Goal: Task Accomplishment & Management: Manage account settings

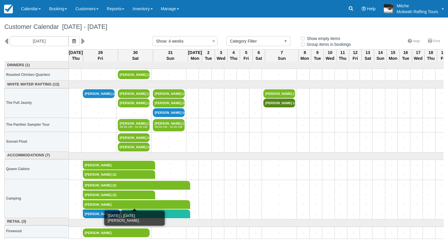
select select
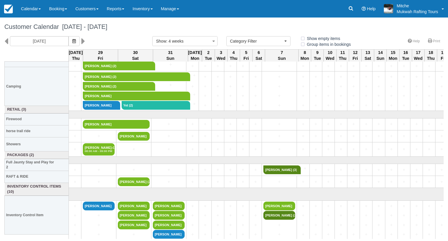
scroll to position [112, 0]
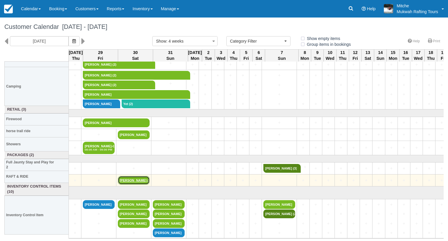
click at [128, 178] on link "Jane (2)" at bounding box center [134, 180] width 32 height 9
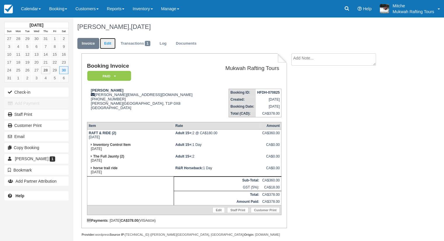
click at [114, 45] on link "Edit" at bounding box center [108, 43] width 16 height 11
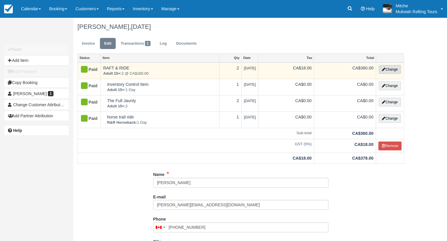
click at [384, 69] on button "Change" at bounding box center [389, 69] width 22 height 9
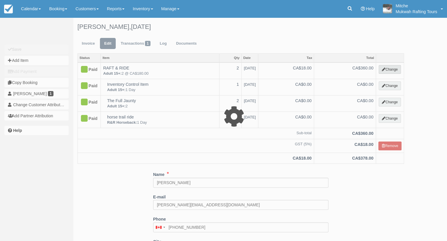
select select "9"
type input "360.00"
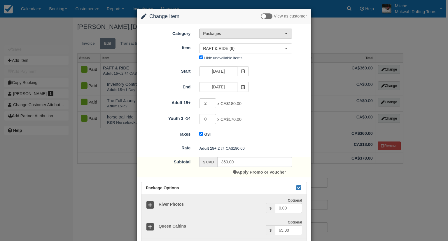
click at [237, 37] on button "Packages" at bounding box center [245, 34] width 93 height 10
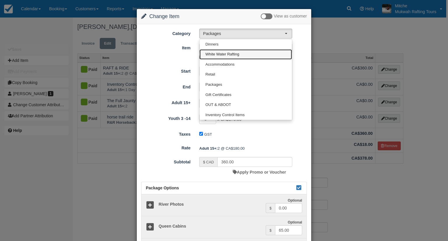
click at [232, 53] on span "White Water Rafting" at bounding box center [223, 55] width 34 height 6
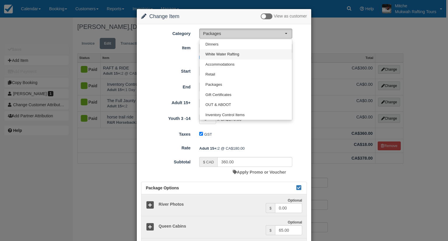
select select "2"
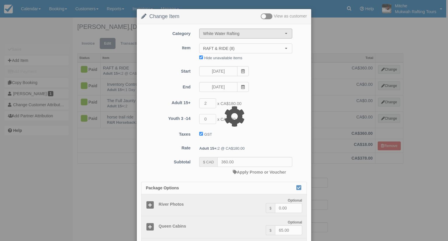
type input "712.00"
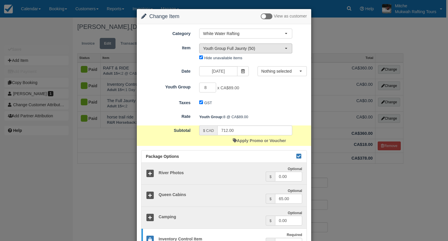
click at [263, 48] on span "Youth Group Full Jaunty (50)" at bounding box center [244, 49] width 82 height 6
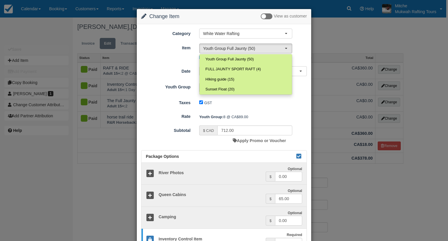
click at [264, 100] on div "GST" at bounding box center [246, 102] width 102 height 9
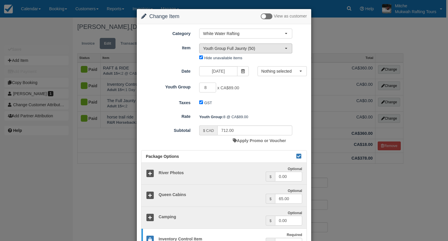
click at [250, 51] on button "Youth Group Full Jaunty (50)" at bounding box center [245, 49] width 93 height 10
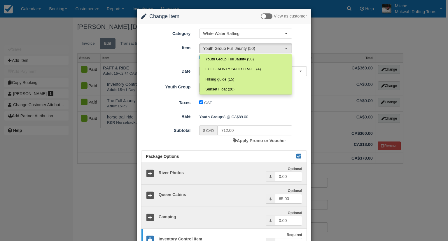
click at [278, 101] on div "GST" at bounding box center [246, 102] width 102 height 9
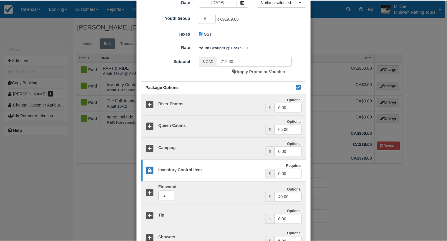
scroll to position [135, 0]
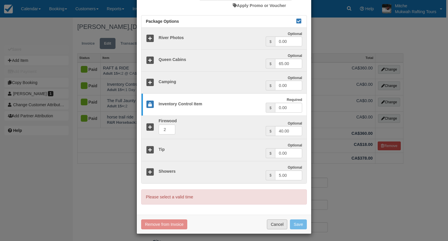
click at [276, 225] on button "Cancel" at bounding box center [277, 225] width 20 height 10
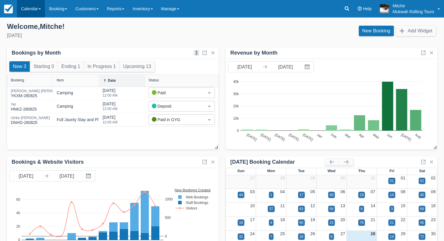
click at [41, 4] on link "Calendar" at bounding box center [31, 9] width 28 height 18
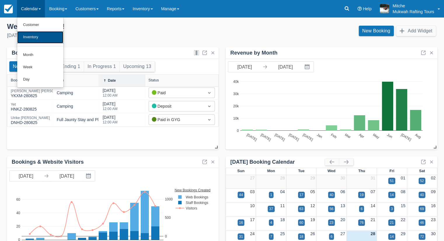
click at [35, 38] on link "Inventory" at bounding box center [40, 37] width 46 height 12
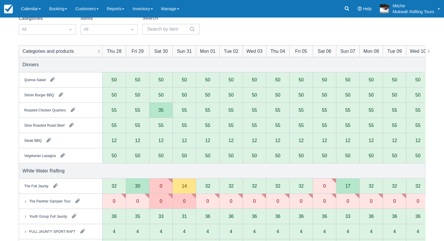
scroll to position [58, 0]
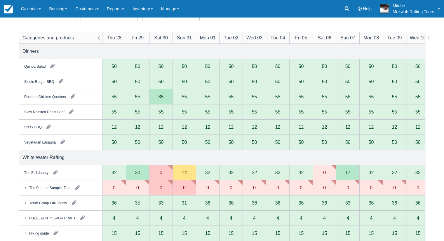
click at [160, 172] on div "0" at bounding box center [161, 172] width 3 height 5
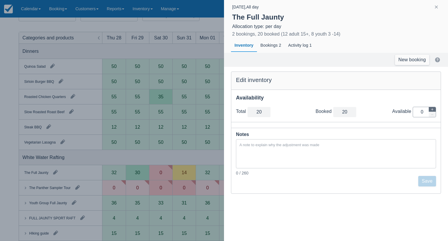
click at [433, 109] on icon "button" at bounding box center [433, 110] width 4 height 4
type input "21"
type input "1"
click at [433, 109] on icon "button" at bounding box center [433, 110] width 4 height 4
type input "22"
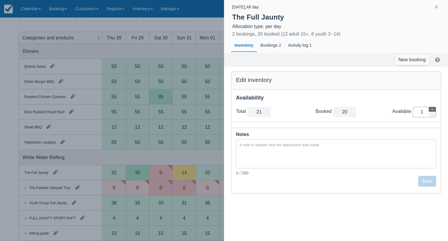
type input "2"
click at [430, 178] on button "Save" at bounding box center [428, 181] width 18 height 11
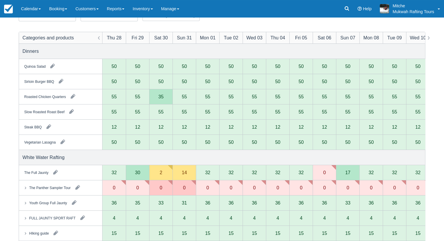
click at [255, 159] on div "White Water Rafting" at bounding box center [222, 157] width 406 height 15
click at [153, 155] on div "White Water Rafting" at bounding box center [222, 157] width 406 height 15
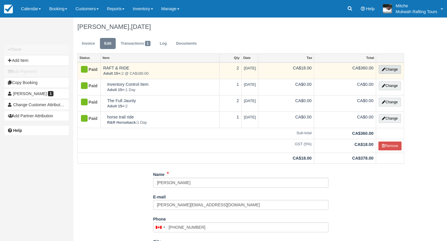
click at [396, 69] on button "Change" at bounding box center [389, 69] width 22 height 9
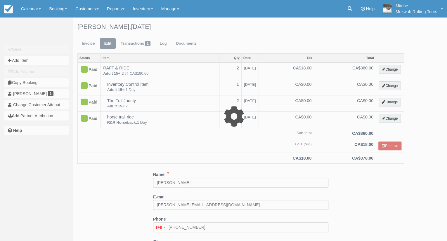
click at [438, 159] on div at bounding box center [223, 120] width 447 height 241
select select "9"
type input "360.00"
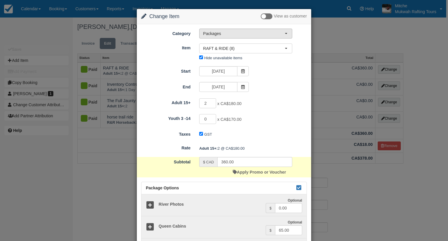
click at [233, 35] on span "Packages" at bounding box center [244, 34] width 82 height 6
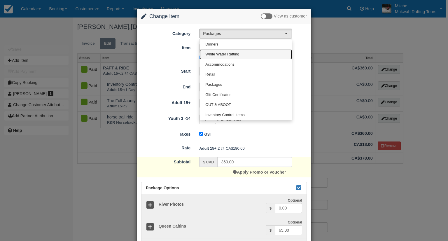
click at [229, 57] on link "White Water Rafting" at bounding box center [246, 54] width 93 height 10
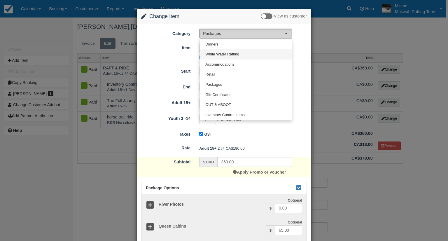
select select "2"
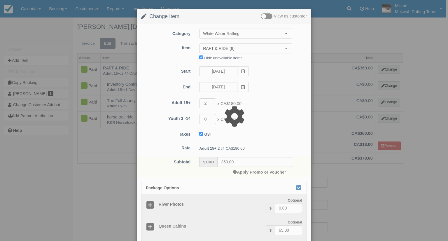
click at [231, 50] on div at bounding box center [224, 120] width 448 height 241
type input "258.00"
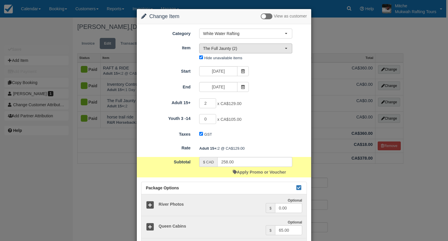
click at [270, 50] on span "The Full Jaunty (2)" at bounding box center [244, 49] width 82 height 6
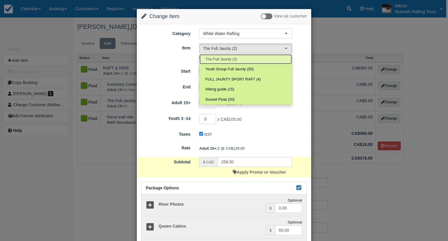
click at [226, 59] on span "The Full Jaunty (2)" at bounding box center [222, 60] width 32 height 6
select select "2"
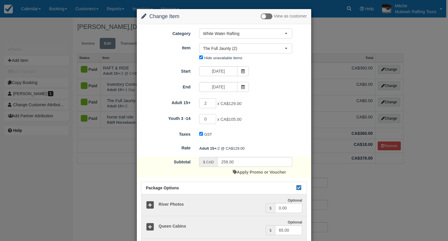
click at [273, 91] on div "End 08/30/25" at bounding box center [224, 87] width 175 height 11
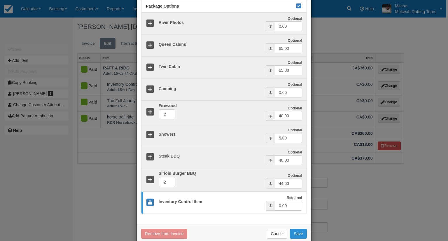
scroll to position [191, 0]
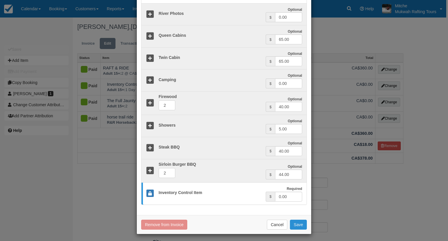
click at [295, 221] on button "Save" at bounding box center [298, 225] width 17 height 10
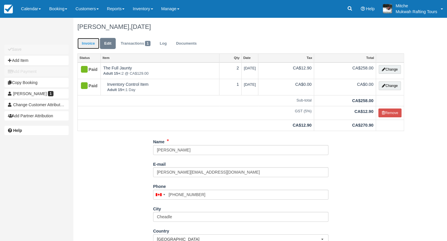
click at [92, 39] on link "Invoice" at bounding box center [88, 43] width 22 height 11
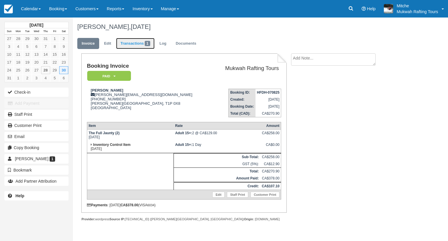
click at [128, 48] on link "Transactions 1" at bounding box center [135, 43] width 39 height 11
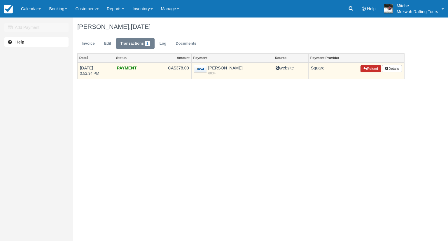
click at [366, 69] on button "Refund" at bounding box center [371, 69] width 20 height 8
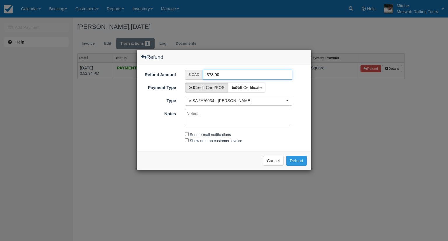
drag, startPoint x: 227, startPoint y: 72, endPoint x: 156, endPoint y: 77, distance: 70.5
click at [156, 77] on div "Refund Amount $ CAD 378.00" at bounding box center [224, 75] width 175 height 10
type input "107"
click at [286, 156] on button "Refund" at bounding box center [296, 161] width 21 height 10
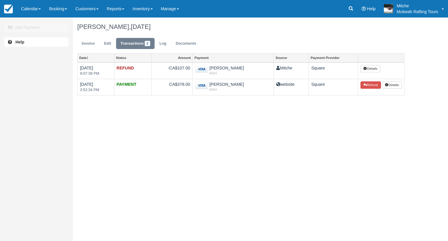
click at [221, 140] on div "Add Payment Help [PERSON_NAME], [DATE] Invoice Edit Transactions 2 Log Document…" at bounding box center [224, 130] width 448 height 224
click at [223, 136] on div "Add Payment Help [PERSON_NAME], [DATE] Invoice Edit Transactions 2 Log Document…" at bounding box center [224, 130] width 448 height 224
click at [246, 39] on ul "Invoice Edit Transactions 2 Log Documents" at bounding box center [241, 45] width 328 height 18
click at [90, 42] on link "Invoice" at bounding box center [88, 43] width 22 height 11
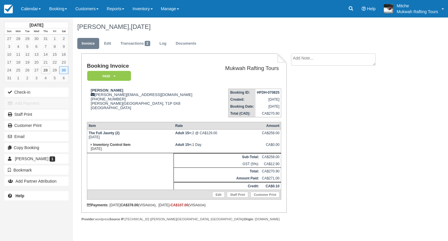
click at [314, 155] on div "Booking Invoice Paid   Pending Reserved Deposit Waiting Cancelled Paid in GYG M…" at bounding box center [233, 143] width 321 height 181
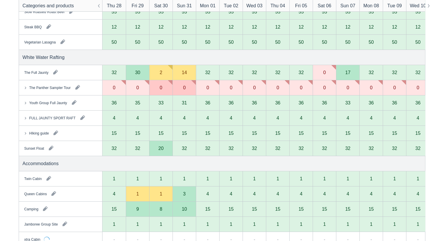
scroll to position [175, 0]
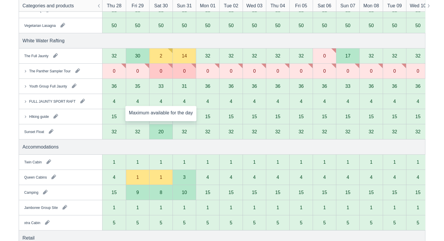
click at [162, 104] on div "4" at bounding box center [160, 101] width 23 height 15
click at [160, 102] on div "4" at bounding box center [161, 101] width 3 height 5
click at [84, 101] on button "button" at bounding box center [82, 100] width 9 height 9
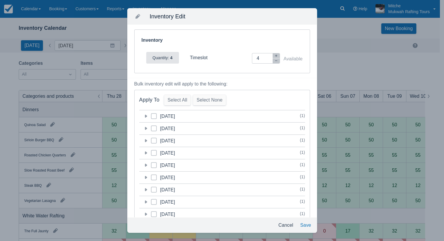
scroll to position [0, 0]
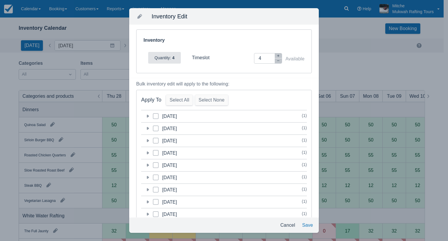
click at [154, 138] on span at bounding box center [156, 143] width 6 height 11
click at [153, 139] on input "category-1756533600" at bounding box center [153, 139] width 0 height 0
checkbox input "true"
drag, startPoint x: 266, startPoint y: 59, endPoint x: 244, endPoint y: 60, distance: 22.5
click at [244, 60] on div "Inventory Adjustment 4 Available" at bounding box center [268, 58] width 74 height 11
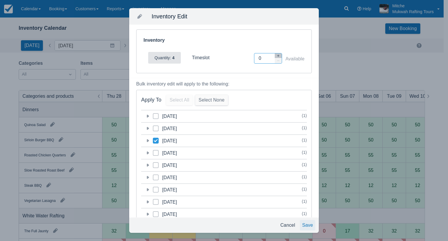
type input "0"
click at [305, 225] on button "Save" at bounding box center [307, 225] width 15 height 11
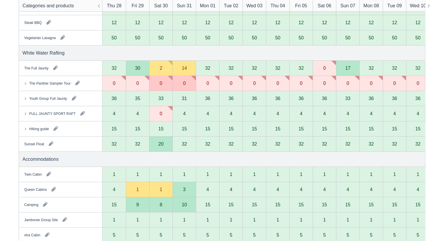
scroll to position [175, 0]
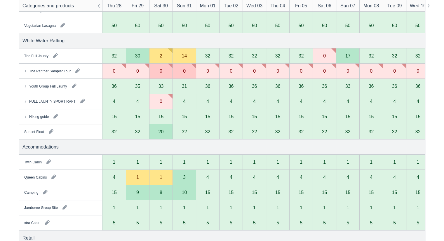
click at [163, 129] on div "20" at bounding box center [161, 131] width 5 height 5
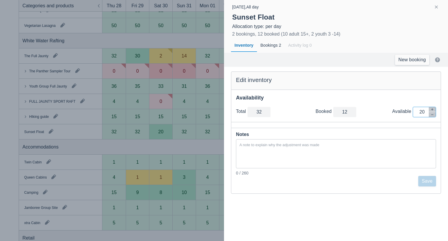
drag, startPoint x: 424, startPoint y: 112, endPoint x: 401, endPoint y: 116, distance: 23.7
click at [401, 116] on div "Available Inventory Adjustment 20" at bounding box center [415, 112] width 44 height 11
type input "12"
type input "0"
click at [429, 177] on button "Save" at bounding box center [428, 181] width 18 height 11
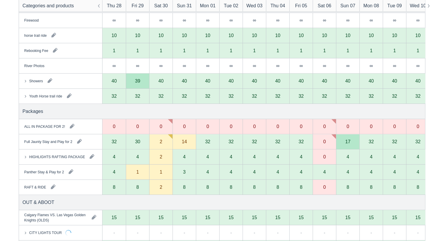
scroll to position [409, 0]
click at [161, 185] on div "2" at bounding box center [161, 186] width 3 height 5
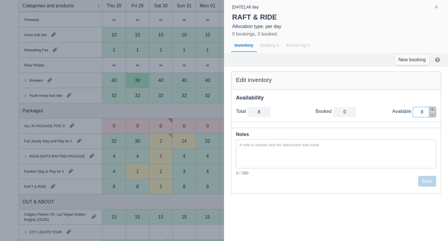
drag, startPoint x: 416, startPoint y: 114, endPoint x: 408, endPoint y: 118, distance: 8.8
click at [407, 117] on div "Total total 8 Booked booked 0 Available Inventory Adjustment 8" at bounding box center [337, 112] width 210 height 20
type input "0"
click at [429, 181] on button "Save" at bounding box center [428, 181] width 18 height 11
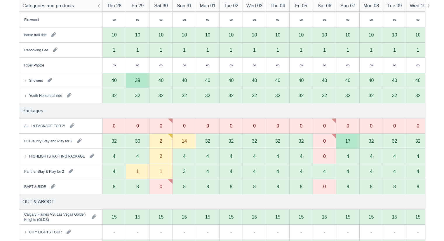
click at [161, 170] on div "1" at bounding box center [161, 171] width 3 height 5
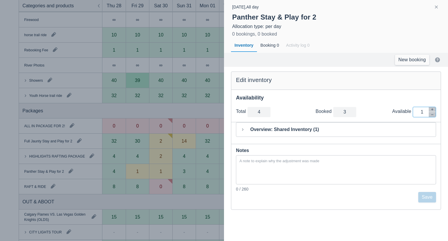
drag, startPoint x: 427, startPoint y: 112, endPoint x: 409, endPoint y: 116, distance: 18.4
click at [409, 116] on div "Available Inventory Adjustment 1" at bounding box center [415, 112] width 44 height 11
type input "3"
type input "0"
click at [426, 198] on button "Save" at bounding box center [428, 197] width 18 height 11
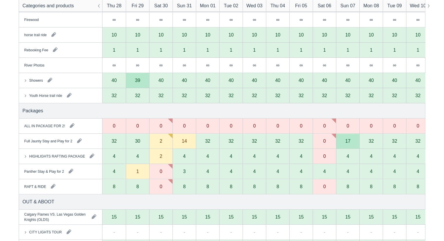
click at [161, 157] on div "2" at bounding box center [161, 156] width 3 height 5
click at [161, 142] on div "2" at bounding box center [161, 141] width 3 height 5
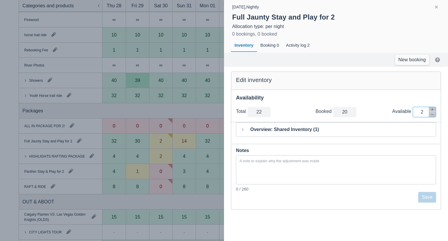
drag, startPoint x: 425, startPoint y: 113, endPoint x: 404, endPoint y: 116, distance: 21.6
click at [404, 116] on div "Available Inventory Adjustment 2" at bounding box center [415, 112] width 44 height 11
type input "20"
type input "0"
click at [424, 198] on button "Save" at bounding box center [428, 197] width 18 height 11
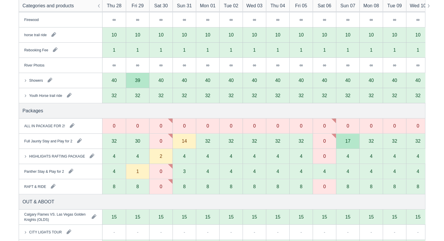
click at [160, 155] on div "2" at bounding box center [161, 156] width 3 height 5
click at [163, 158] on div "2" at bounding box center [160, 156] width 23 height 15
click at [162, 158] on div "2" at bounding box center [160, 156] width 23 height 15
click at [159, 157] on div "2" at bounding box center [160, 156] width 23 height 15
click at [159, 156] on div "2" at bounding box center [160, 156] width 23 height 15
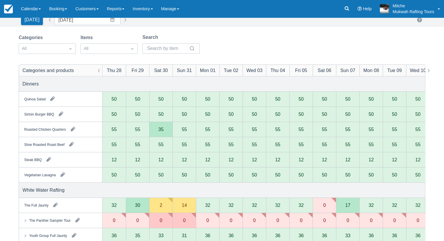
scroll to position [0, 0]
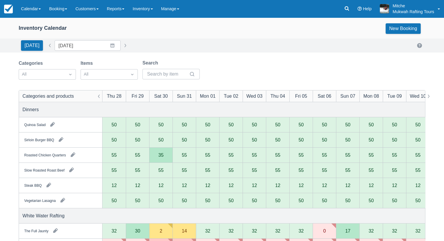
click at [237, 64] on div "Categories All Items All Search" at bounding box center [222, 72] width 407 height 24
